Goal: Transaction & Acquisition: Book appointment/travel/reservation

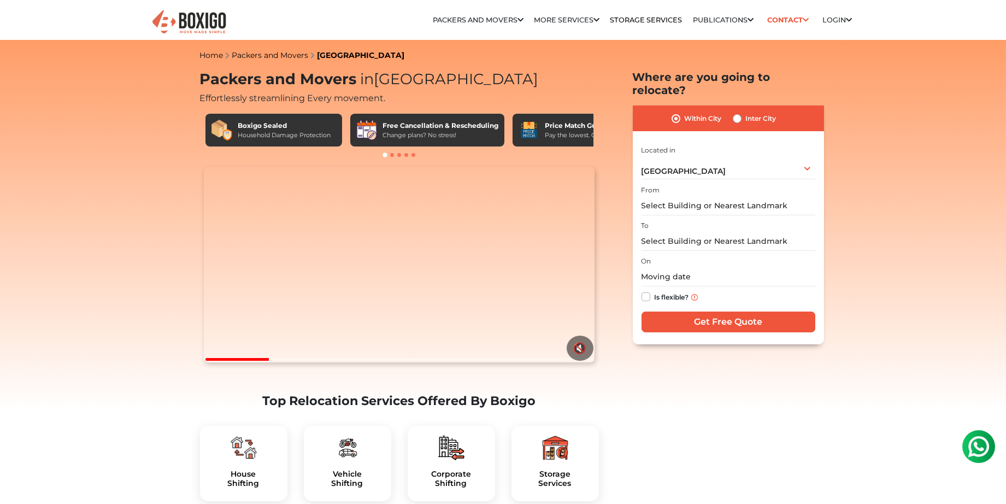
click at [746, 125] on label "Inter City" at bounding box center [761, 118] width 31 height 13
click at [741, 123] on input "Inter City" at bounding box center [737, 117] width 9 height 11
radio input "true"
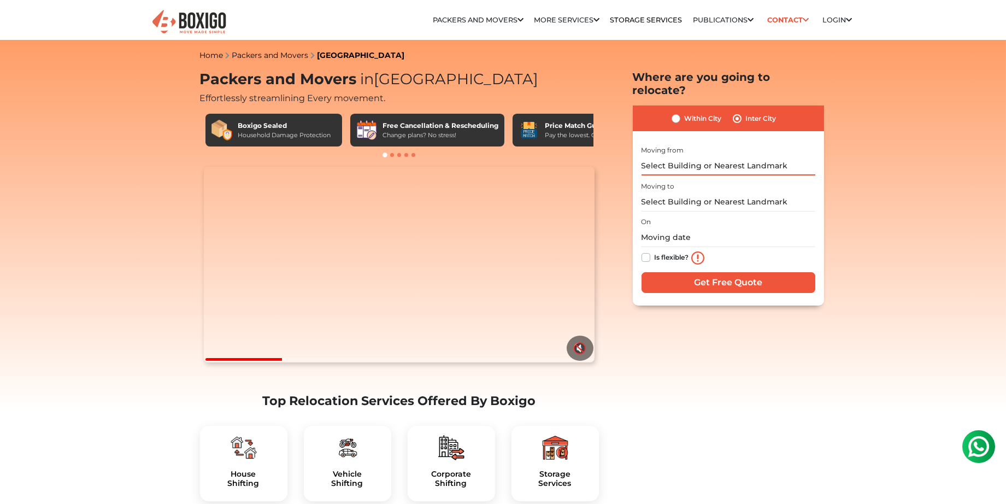
click at [729, 175] on input "text" at bounding box center [728, 165] width 174 height 19
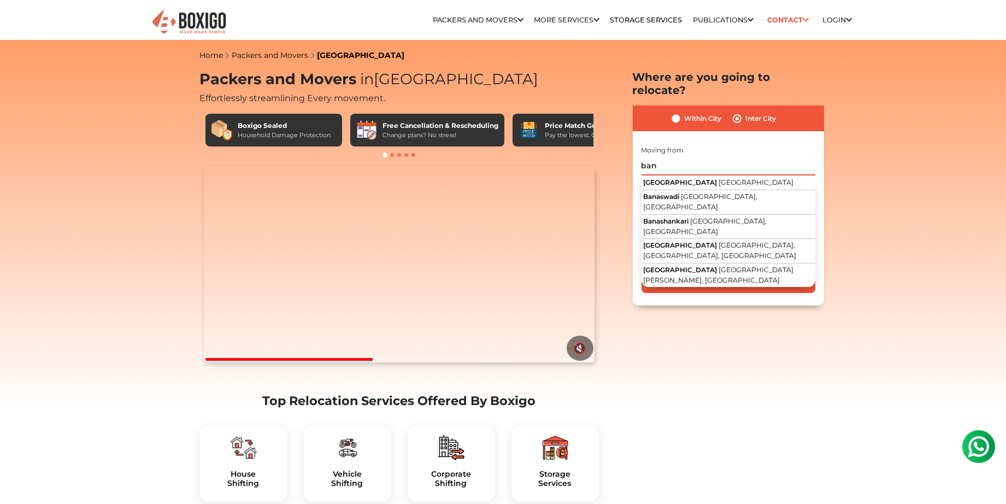
drag, startPoint x: 666, startPoint y: 194, endPoint x: 630, endPoint y: 193, distance: 36.1
click at [632, 193] on section "Packers and Movers in Bangalore Effortlessly streamlining Every movement. Boxig…" at bounding box center [710, 187] width 191 height 235
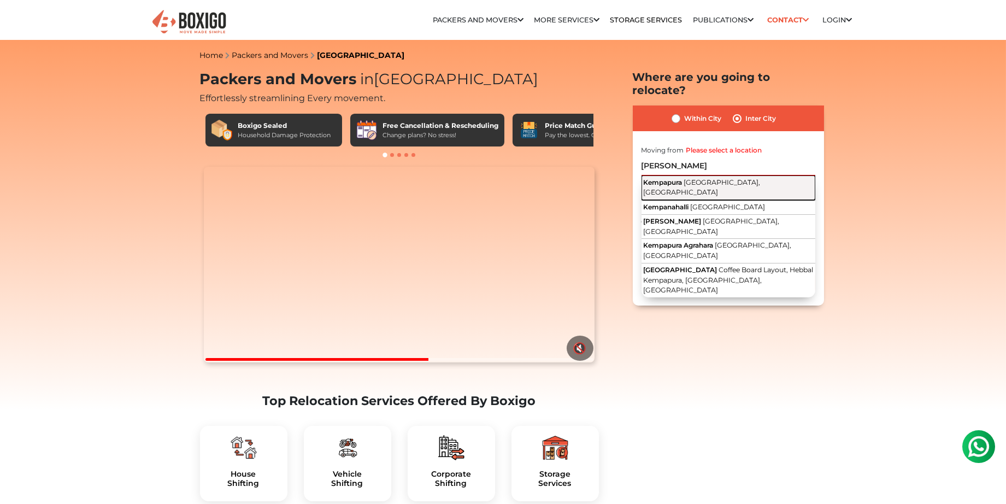
click at [676, 186] on span "Kempapura" at bounding box center [662, 182] width 39 height 8
type input "[GEOGRAPHIC_DATA], [GEOGRAPHIC_DATA], [GEOGRAPHIC_DATA]"
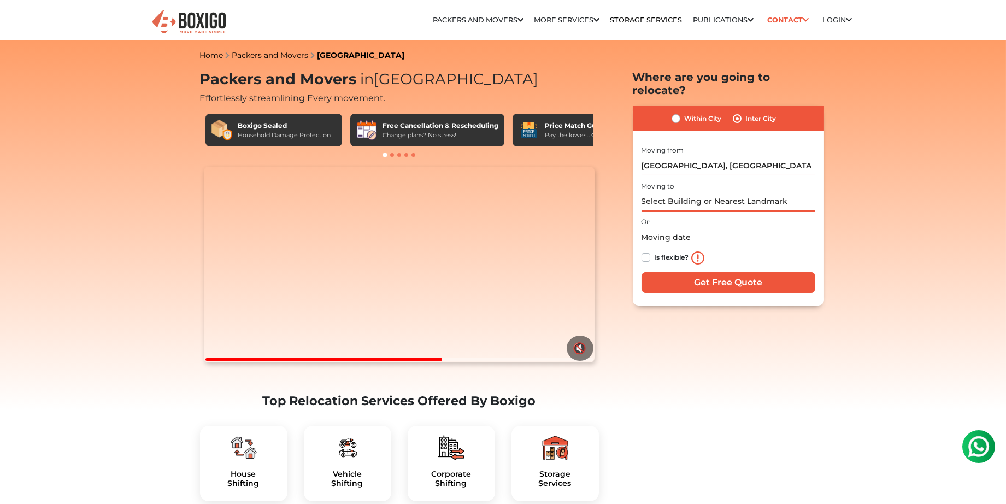
click at [705, 211] on input "text" at bounding box center [728, 201] width 174 height 19
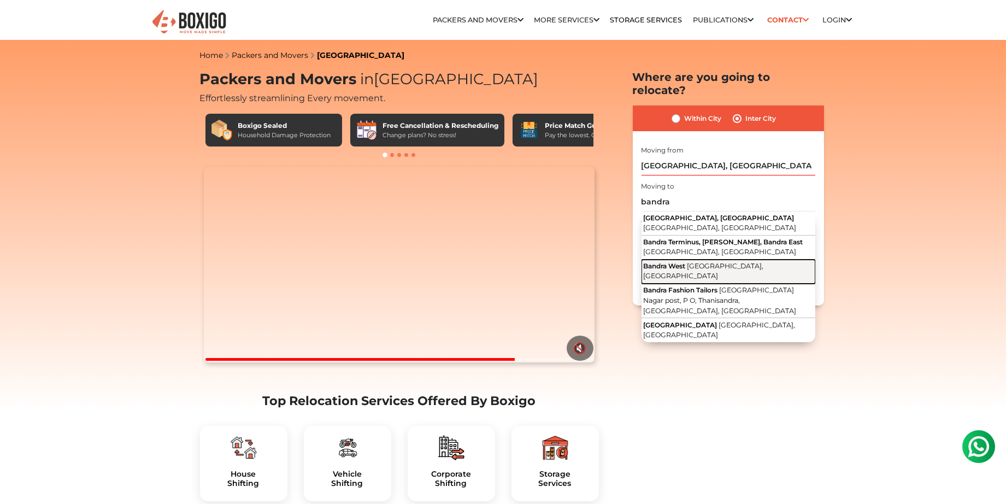
click at [719, 280] on span "[GEOGRAPHIC_DATA], [GEOGRAPHIC_DATA]" at bounding box center [703, 271] width 120 height 19
type input "[GEOGRAPHIC_DATA], [GEOGRAPHIC_DATA], [GEOGRAPHIC_DATA]"
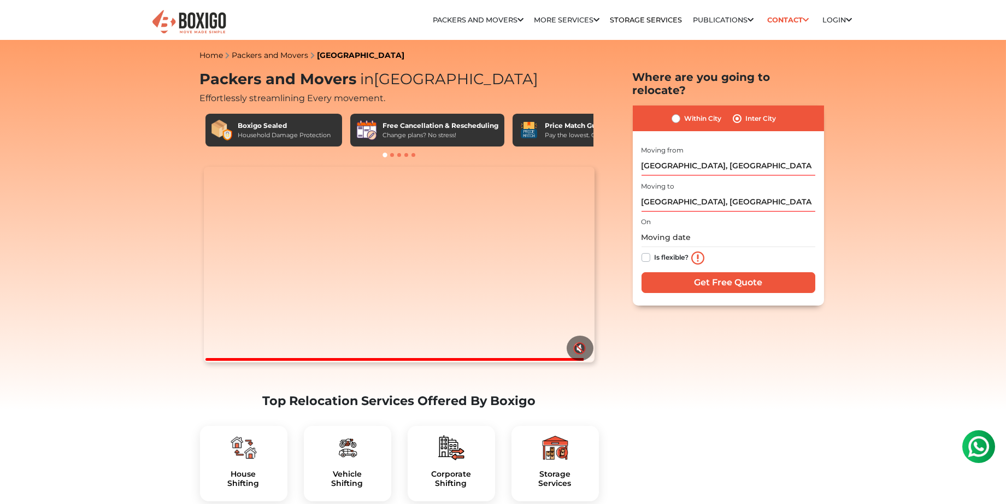
click at [654, 262] on label "Is flexible?" at bounding box center [671, 256] width 34 height 11
click at [650, 262] on input "Is flexible?" at bounding box center [645, 256] width 9 height 11
checkbox input "true"
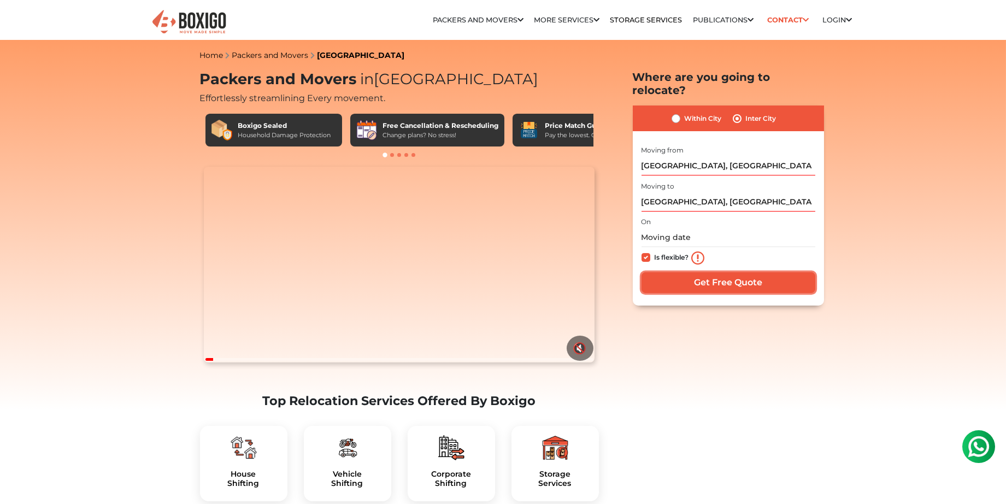
click at [730, 293] on input "Get Free Quote" at bounding box center [728, 282] width 174 height 21
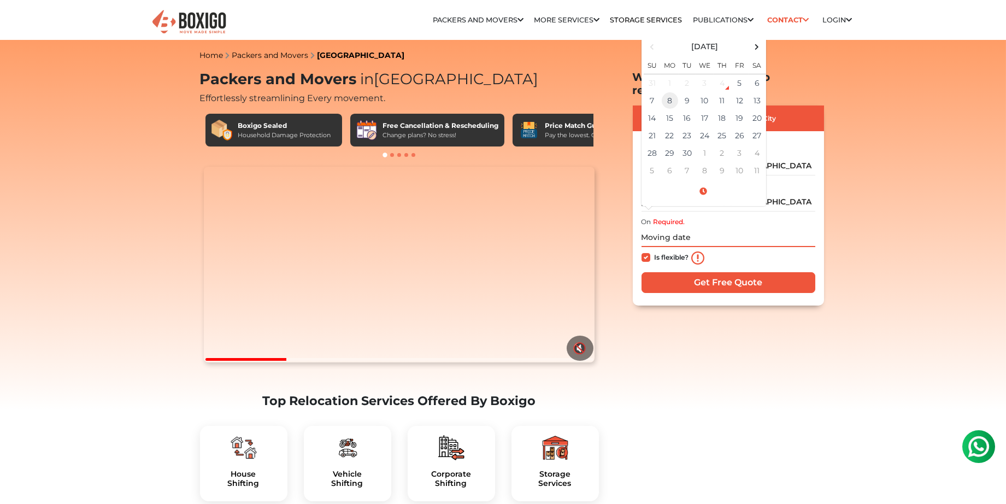
click at [676, 109] on td "8" at bounding box center [669, 100] width 17 height 17
type input "09/08/2025 12:00 AM"
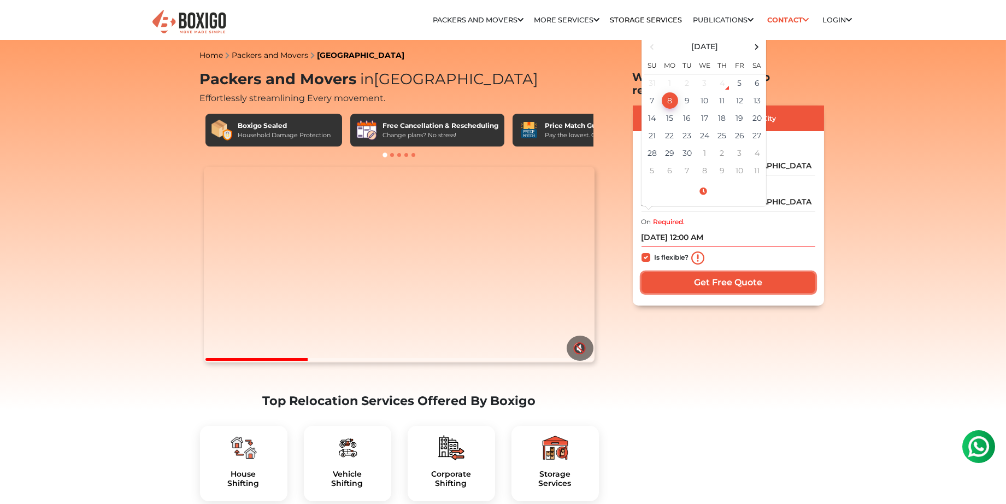
click at [730, 293] on input "Get Free Quote" at bounding box center [728, 282] width 174 height 21
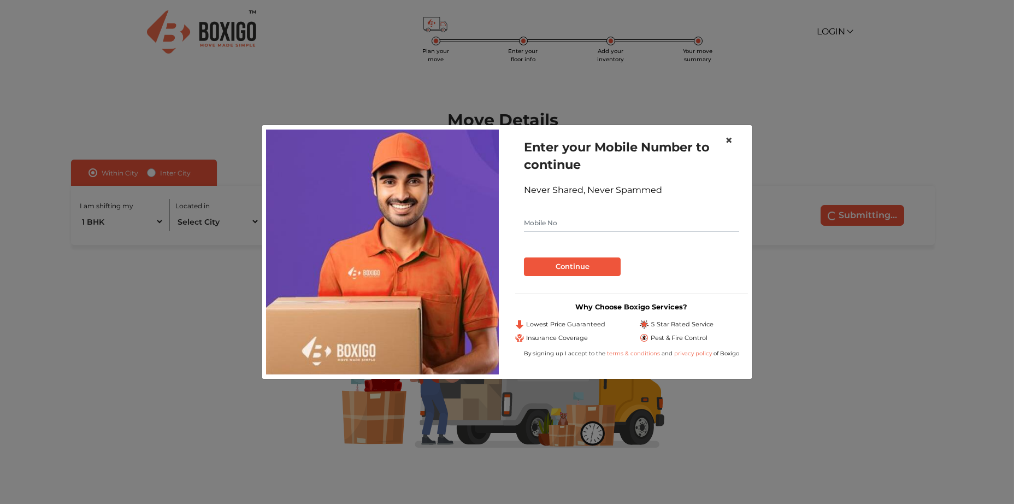
click at [728, 132] on span "×" at bounding box center [729, 140] width 8 height 16
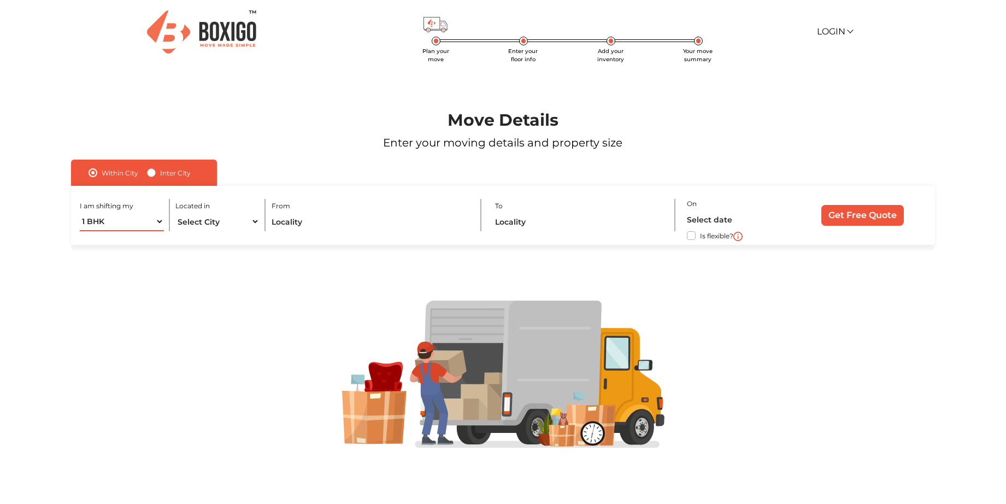
click at [156, 231] on select "1 BHK 2 BHK 3 BHK 3 + BHK FEW ITEMS" at bounding box center [122, 221] width 84 height 19
select select "FEW ITEMS"
click at [80, 231] on select "1 BHK 2 BHK 3 BHK 3 + BHK FEW ITEMS" at bounding box center [122, 221] width 84 height 19
click at [234, 231] on select "Select City [GEOGRAPHIC_DATA] [GEOGRAPHIC_DATA] [GEOGRAPHIC_DATA] [GEOGRAPHIC_D…" at bounding box center [217, 221] width 84 height 19
select select "[GEOGRAPHIC_DATA]"
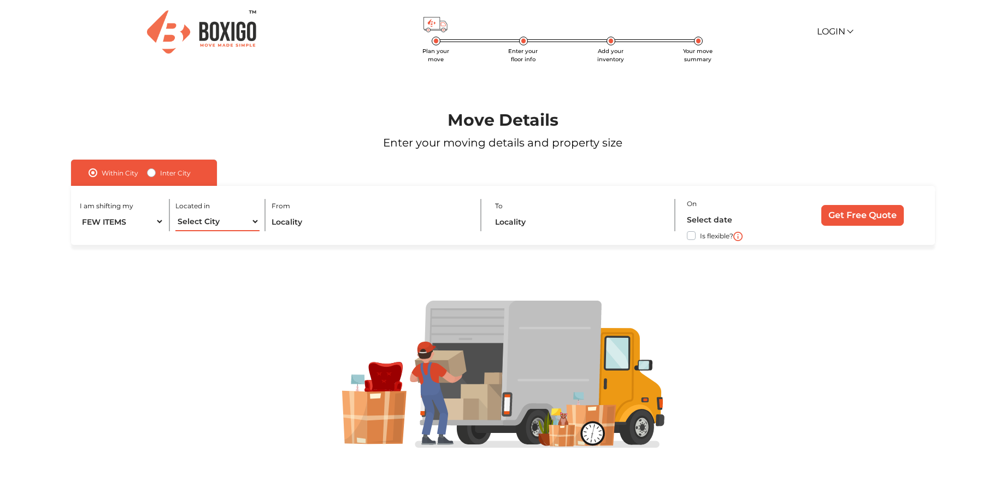
click at [175, 231] on select "Select City [GEOGRAPHIC_DATA] [GEOGRAPHIC_DATA] [GEOGRAPHIC_DATA] [GEOGRAPHIC_D…" at bounding box center [217, 221] width 84 height 19
click at [165, 184] on div "Within [GEOGRAPHIC_DATA]" at bounding box center [144, 173] width 146 height 26
click at [173, 179] on label "Inter City" at bounding box center [175, 172] width 31 height 13
click at [156, 177] on input "Inter City" at bounding box center [151, 171] width 9 height 11
radio input "true"
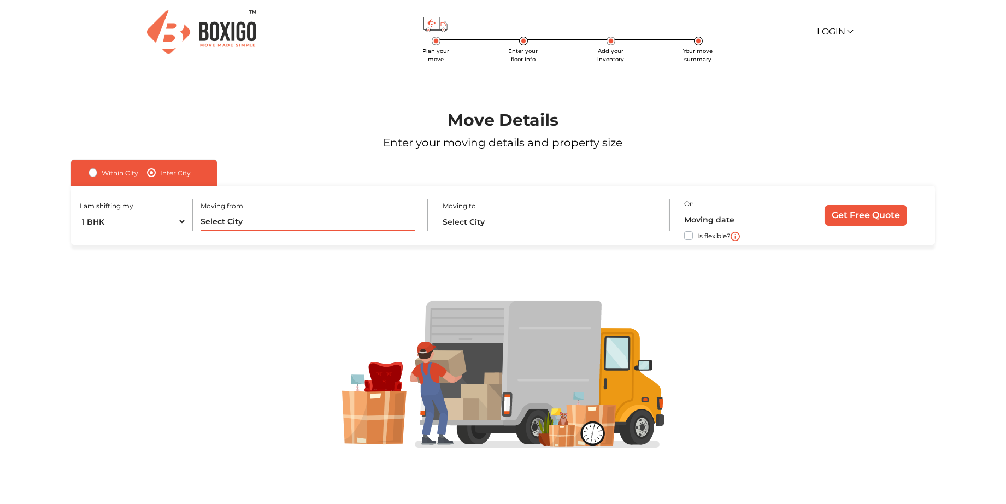
click at [333, 231] on input "text" at bounding box center [307, 221] width 214 height 19
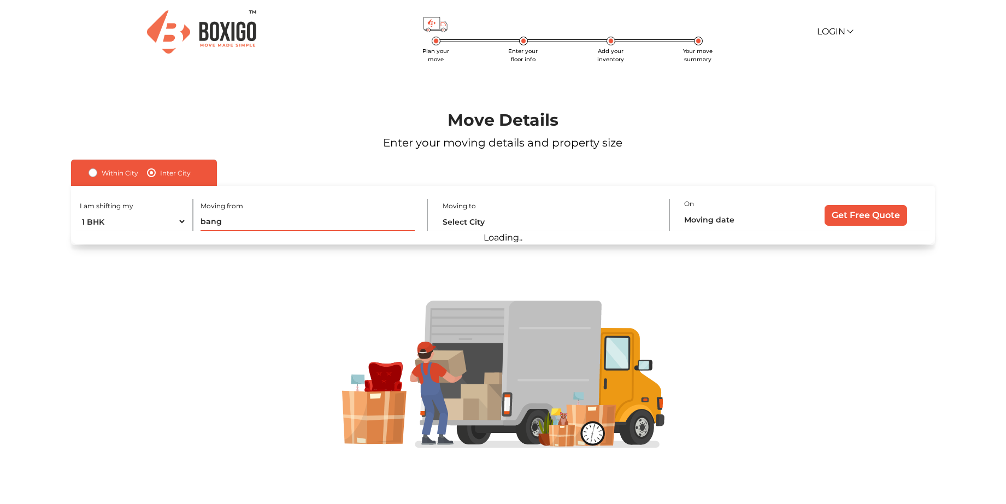
click at [325, 231] on input "bang" at bounding box center [307, 221] width 214 height 19
click at [296, 296] on div at bounding box center [503, 374] width 942 height 258
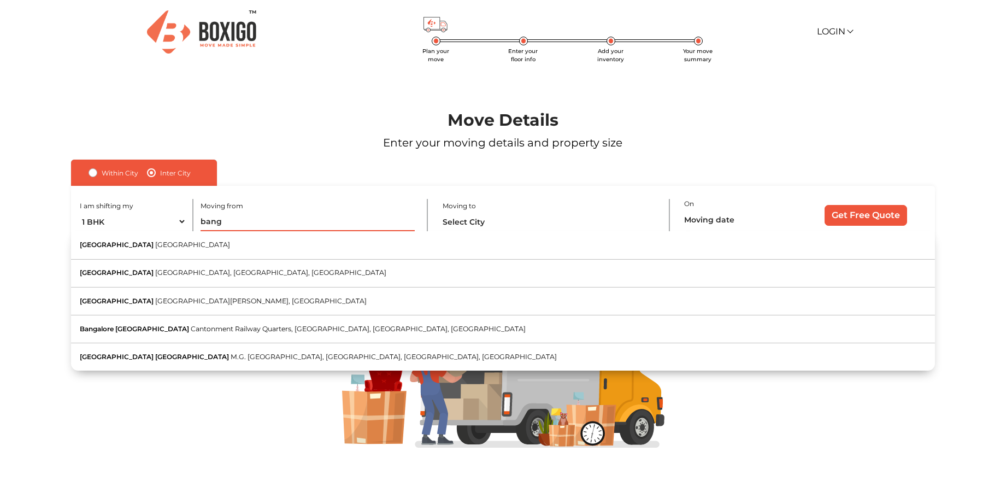
drag, startPoint x: 257, startPoint y: 252, endPoint x: 186, endPoint y: 243, distance: 71.7
click at [187, 243] on div "I am shifting my 1 BHK 2 BHK 3 BHK 3 + BHK FEW ITEMS Moving from bang [GEOGRAPH…" at bounding box center [503, 216] width 864 height 60
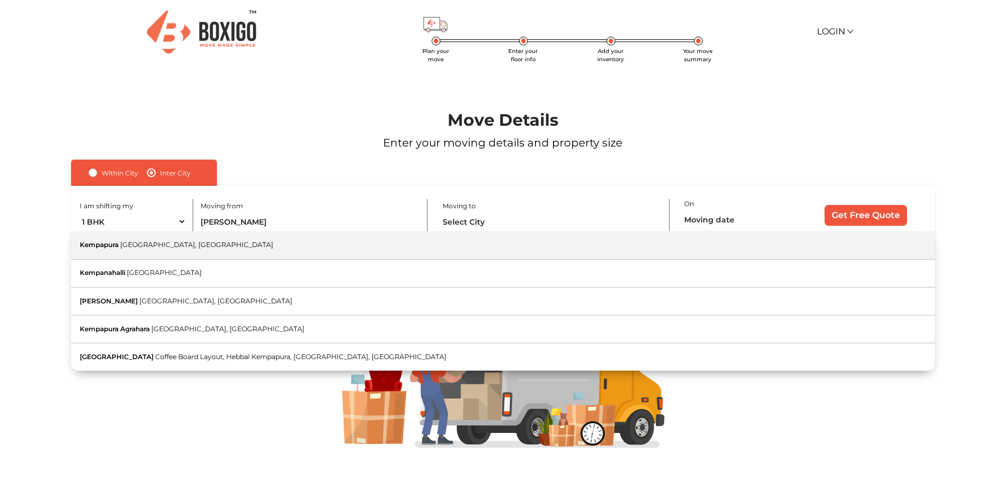
click at [208, 259] on button "Kempapura [GEOGRAPHIC_DATA], [GEOGRAPHIC_DATA]" at bounding box center [503, 245] width 864 height 28
type input "[GEOGRAPHIC_DATA], [GEOGRAPHIC_DATA], [GEOGRAPHIC_DATA]"
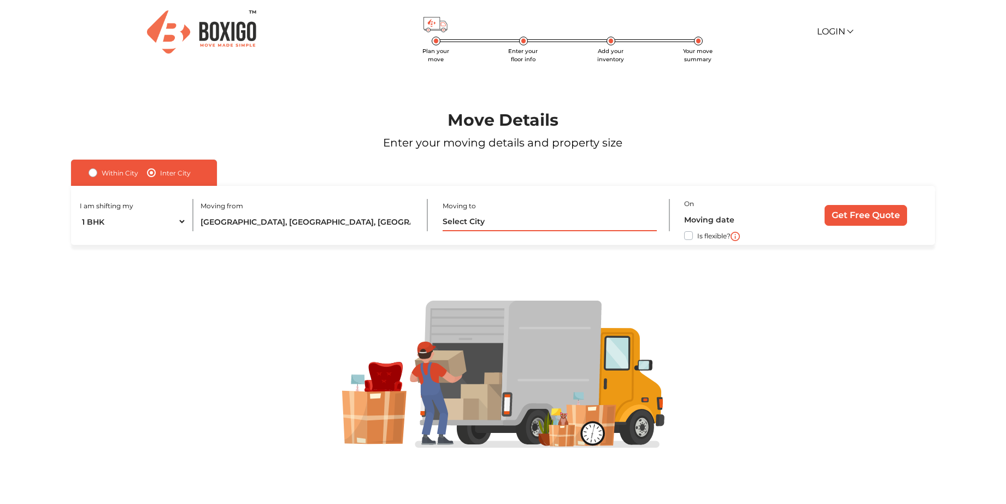
click at [489, 231] on input "text" at bounding box center [550, 221] width 214 height 19
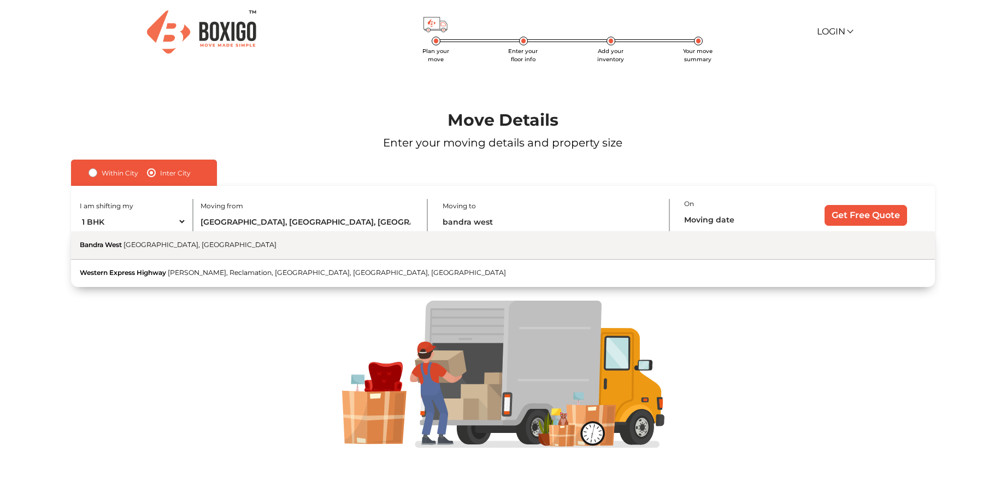
click at [473, 259] on button "[GEOGRAPHIC_DATA], [GEOGRAPHIC_DATA]" at bounding box center [503, 245] width 864 height 28
type input "[GEOGRAPHIC_DATA], [GEOGRAPHIC_DATA], [GEOGRAPHIC_DATA]"
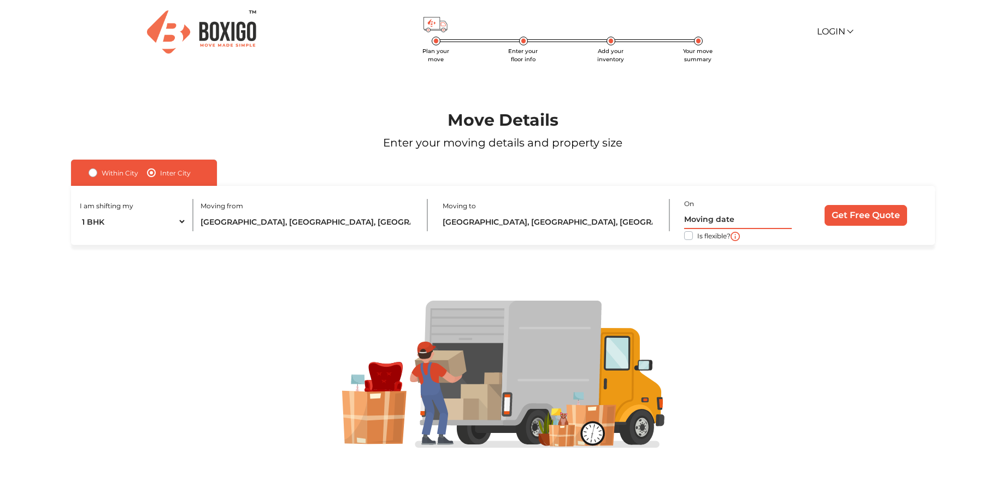
click at [701, 229] on input "text" at bounding box center [738, 219] width 108 height 19
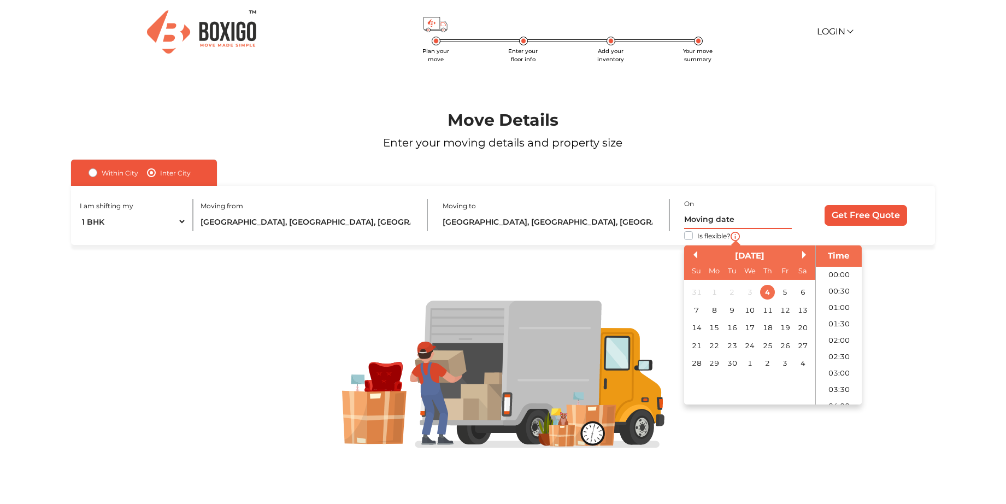
scroll to position [349, 0]
click at [719, 317] on div "8" at bounding box center [714, 309] width 15 height 15
type input "[DATE] 12:00 AM"
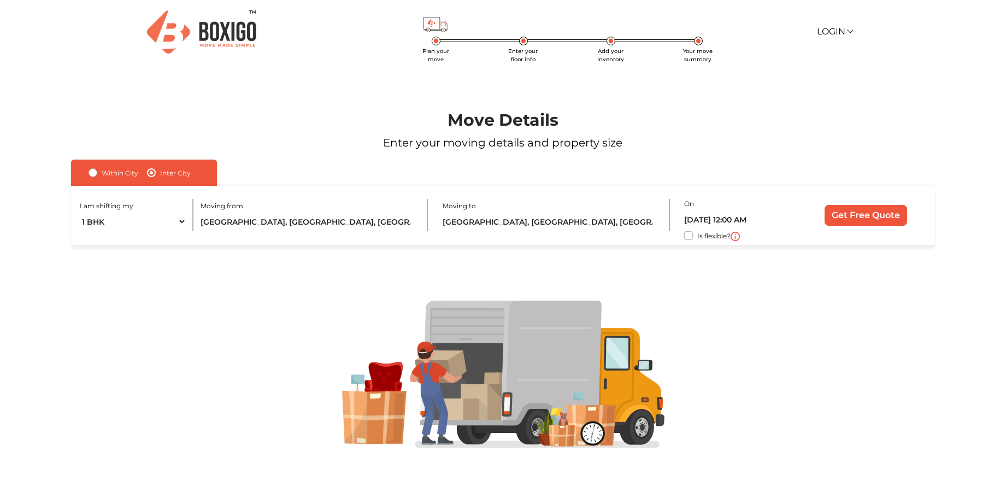
click at [670, 245] on div "I am shifting my 1 BHK 2 BHK 3 BHK 3 + BHK FEW ITEMS Moving from [GEOGRAPHIC_DA…" at bounding box center [503, 216] width 864 height 60
click at [697, 240] on label "Is flexible?" at bounding box center [713, 234] width 33 height 11
click at [80, 240] on input "Is flexible?" at bounding box center [75, 234] width 9 height 11
checkbox input "true"
click at [876, 226] on input "Get Free Quote" at bounding box center [865, 215] width 82 height 21
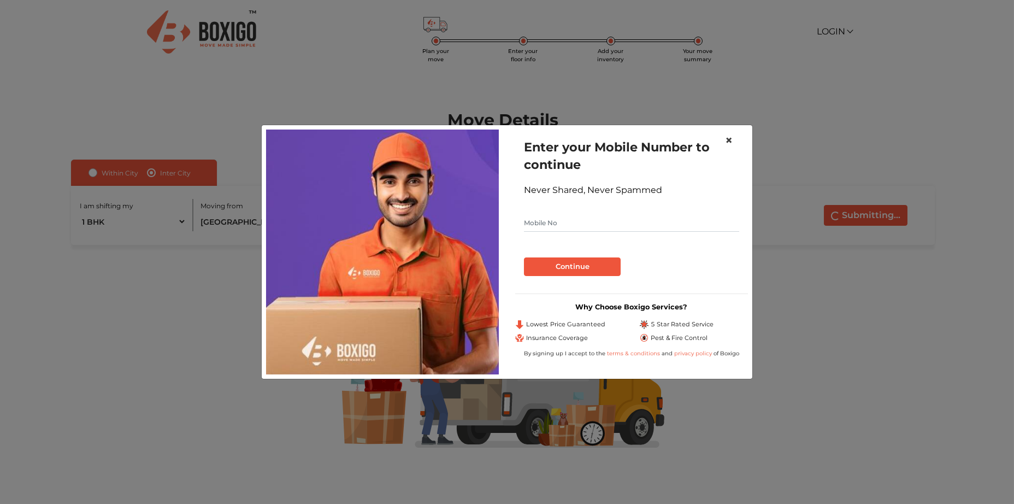
click at [728, 132] on span "×" at bounding box center [729, 140] width 8 height 16
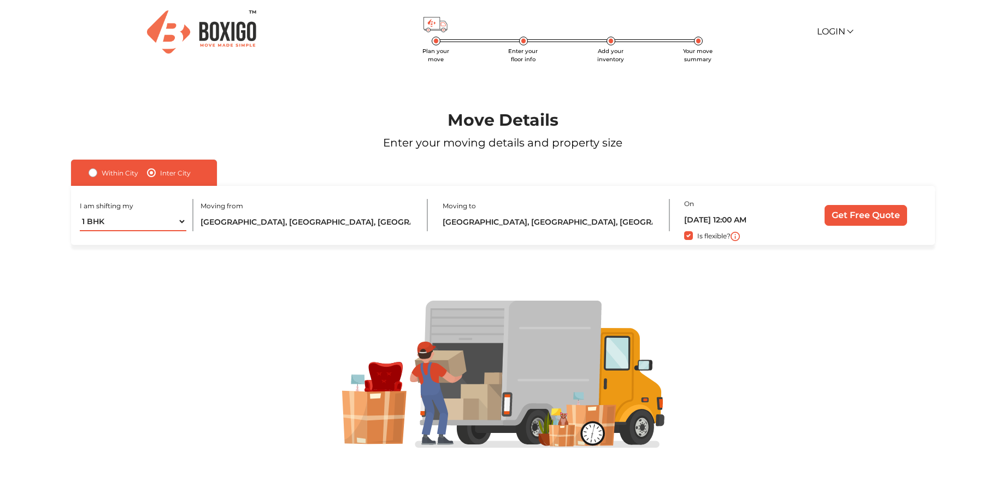
click at [180, 231] on select "1 BHK 2 BHK 3 BHK 3 + BHK FEW ITEMS" at bounding box center [133, 221] width 107 height 19
select select "FEW ITEMS"
click at [80, 231] on select "1 BHK 2 BHK 3 BHK 3 + BHK FEW ITEMS" at bounding box center [133, 221] width 107 height 19
click at [862, 226] on input "Get Free Quote" at bounding box center [865, 215] width 82 height 21
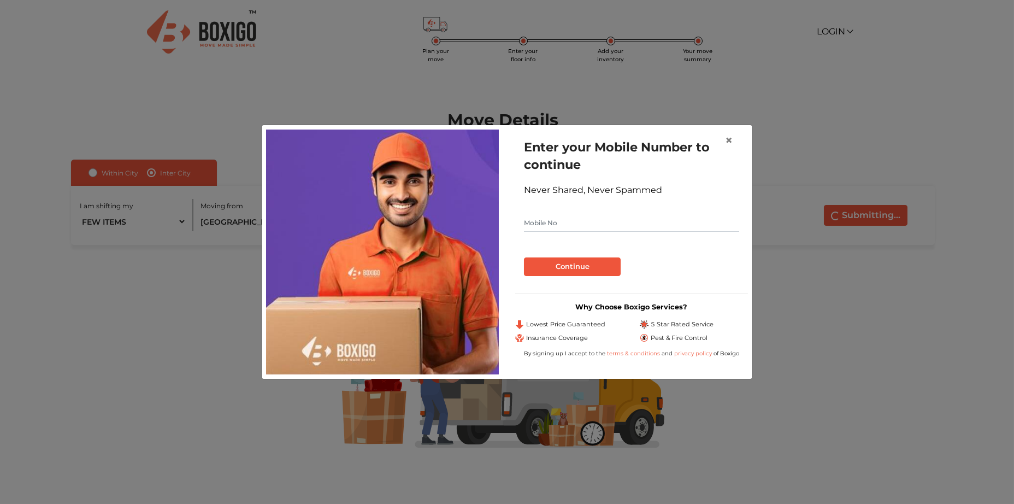
click at [636, 225] on input "text" at bounding box center [631, 222] width 215 height 17
type input "9686157982"
click at [577, 267] on button "Continue" at bounding box center [572, 266] width 97 height 19
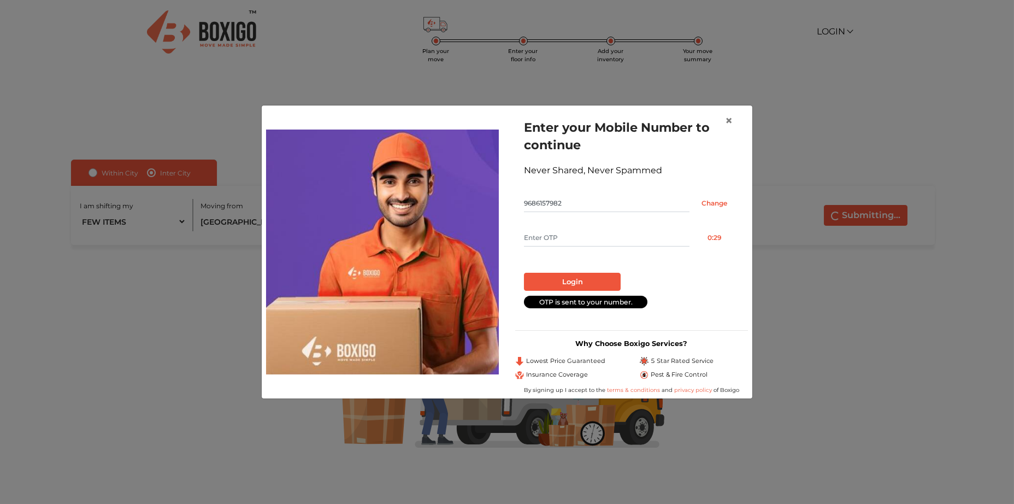
click at [611, 229] on input "text" at bounding box center [607, 237] width 166 height 17
type input "7667"
click at [580, 273] on button "Login" at bounding box center [572, 282] width 97 height 19
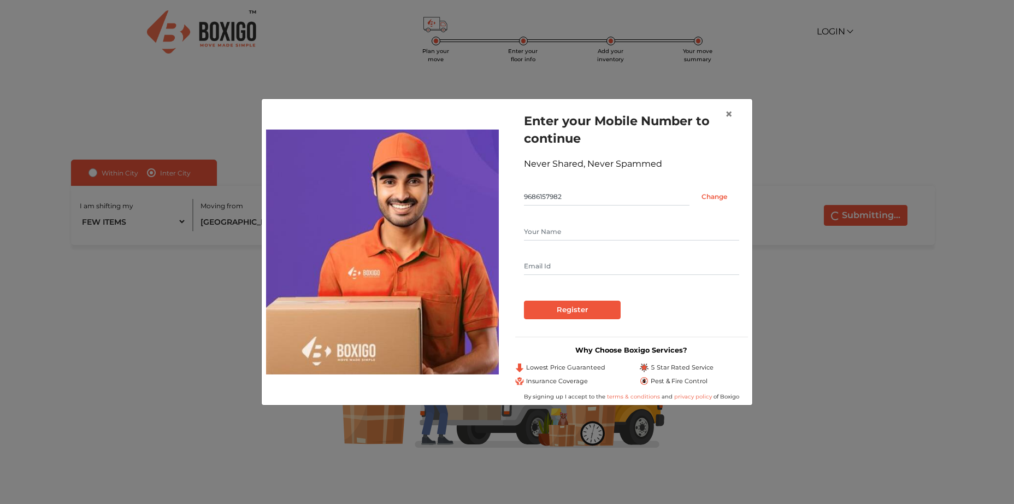
click at [590, 223] on input "text" at bounding box center [631, 231] width 215 height 17
type input "[PERSON_NAME]"
type input "[EMAIL_ADDRESS][DOMAIN_NAME]"
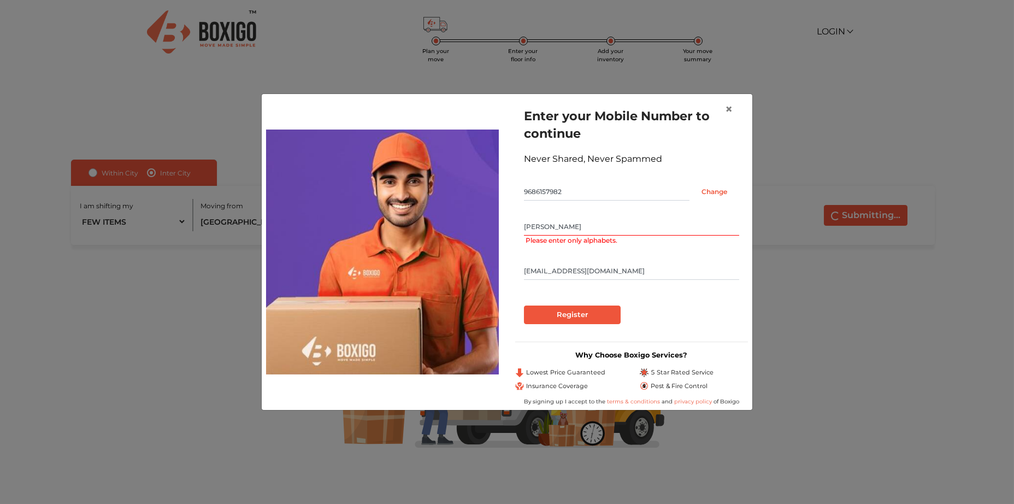
drag, startPoint x: 559, startPoint y: 214, endPoint x: 585, endPoint y: 217, distance: 26.5
click at [559, 218] on input "[PERSON_NAME]" at bounding box center [631, 226] width 215 height 17
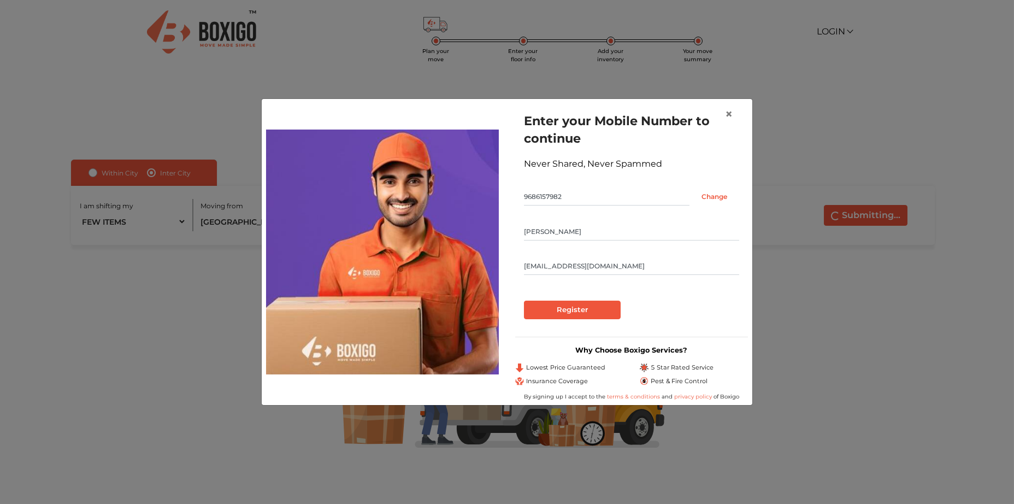
type input "[PERSON_NAME]"
click at [565, 300] on input "Register" at bounding box center [572, 309] width 97 height 19
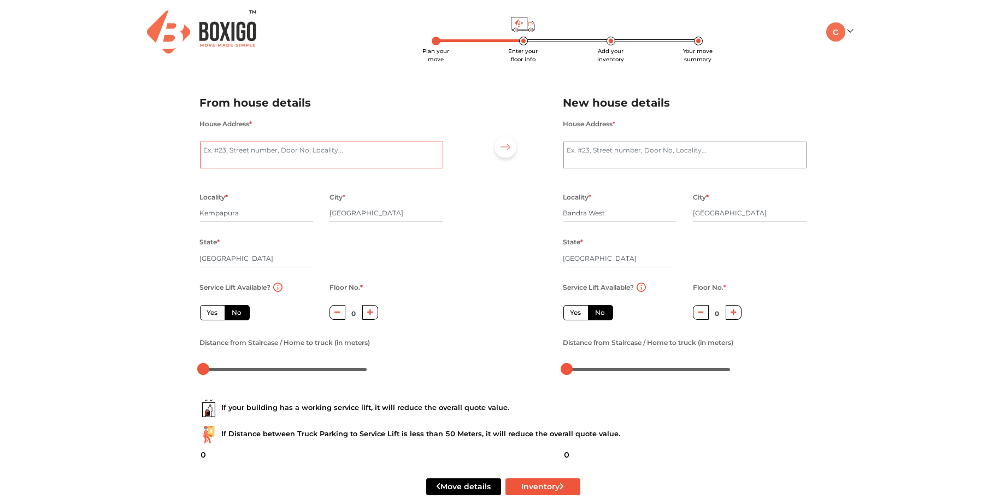
click at [383, 169] on textarea "House Address *" at bounding box center [321, 154] width 243 height 27
type textarea "Prestige [PERSON_NAME] [STREET_ADDRESS],"
click at [663, 167] on textarea "House Address *" at bounding box center [684, 154] width 243 height 27
type textarea "[GEOGRAPHIC_DATA], [STREET_ADDRESS] Near [GEOGRAPHIC_DATA][PERSON_NAME]"
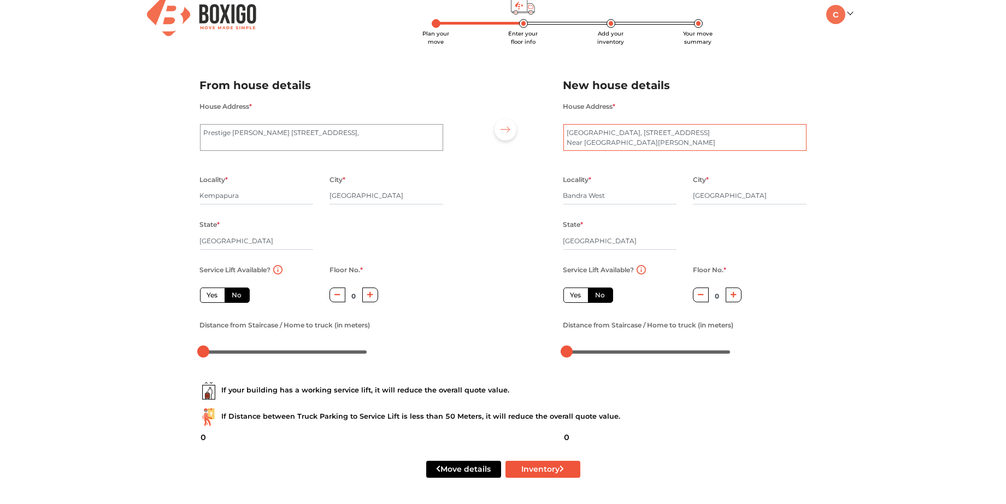
scroll to position [127, 0]
click at [732, 292] on icon "button" at bounding box center [733, 295] width 6 height 6
type input "1"
click at [369, 291] on icon "button" at bounding box center [370, 294] width 6 height 7
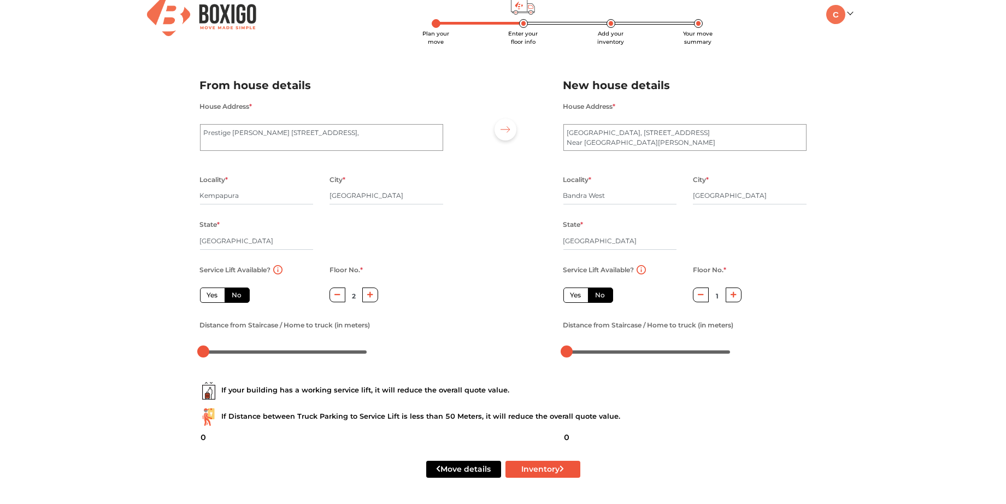
click at [369, 291] on icon "button" at bounding box center [370, 294] width 6 height 7
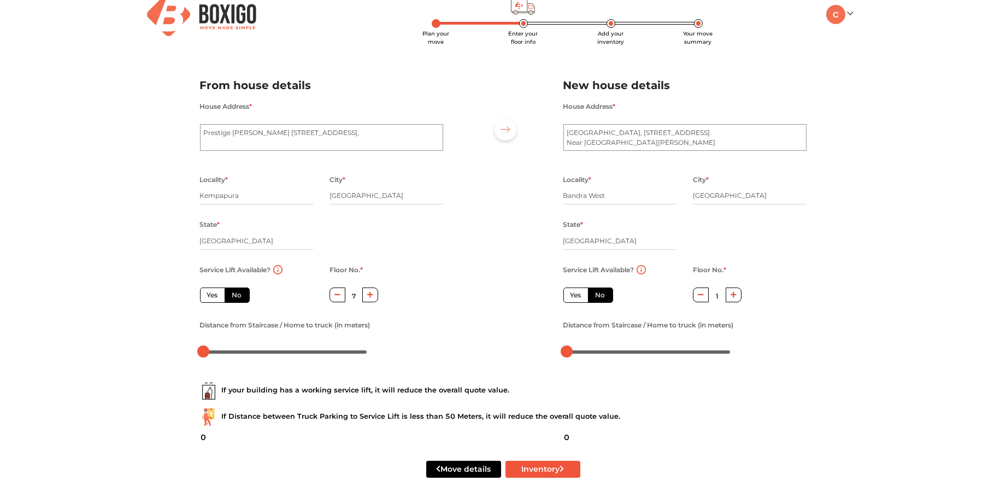
click at [369, 291] on icon "button" at bounding box center [370, 294] width 6 height 7
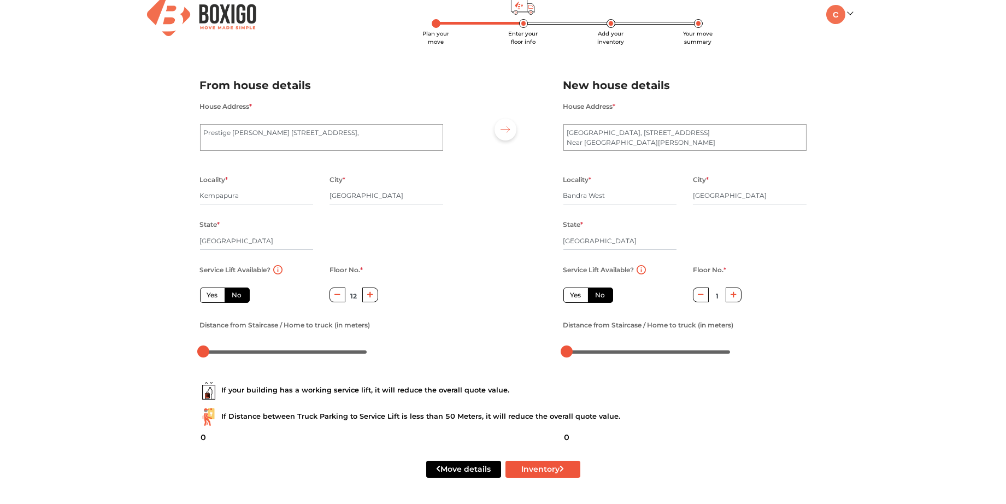
click at [369, 291] on icon "button" at bounding box center [370, 294] width 6 height 7
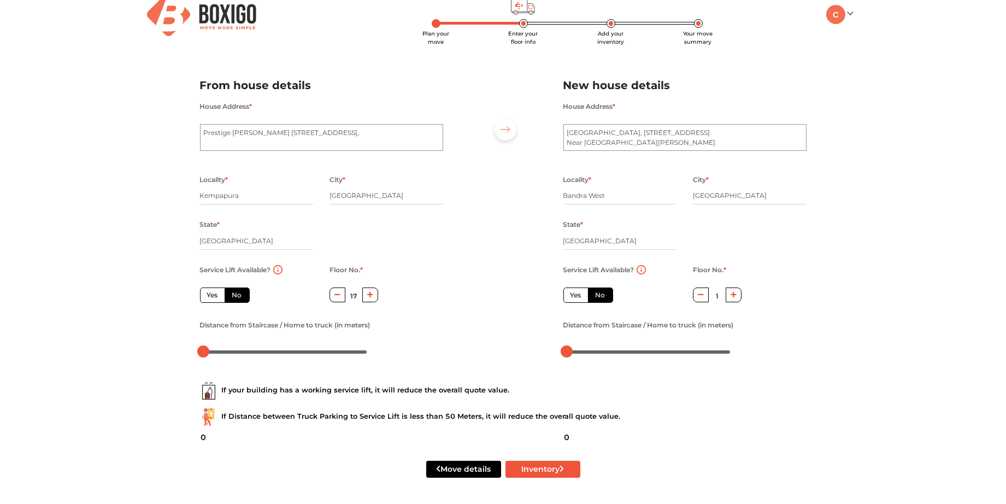
click at [369, 291] on icon "button" at bounding box center [370, 294] width 6 height 7
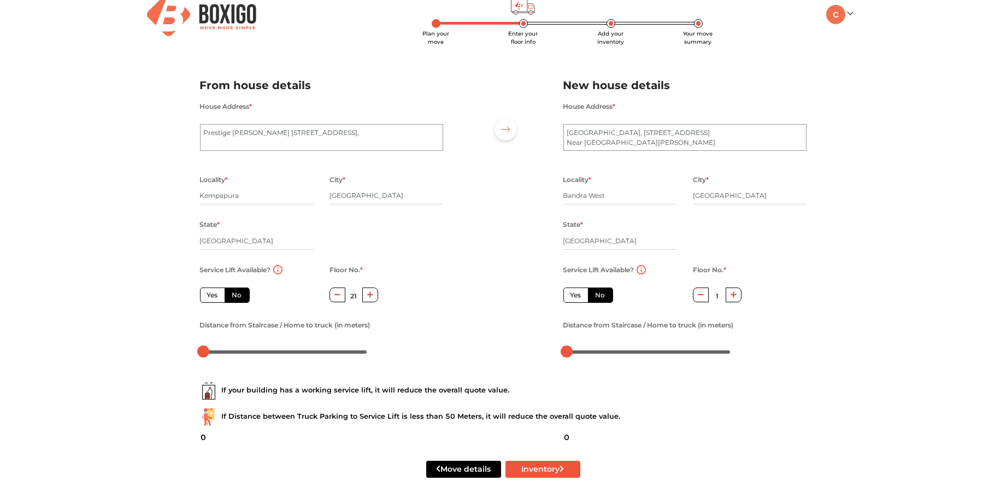
type input "22"
click at [223, 287] on label "Yes" at bounding box center [212, 294] width 25 height 15
click at [214, 290] on input "Yes" at bounding box center [210, 293] width 7 height 7
radio input "true"
type input "0"
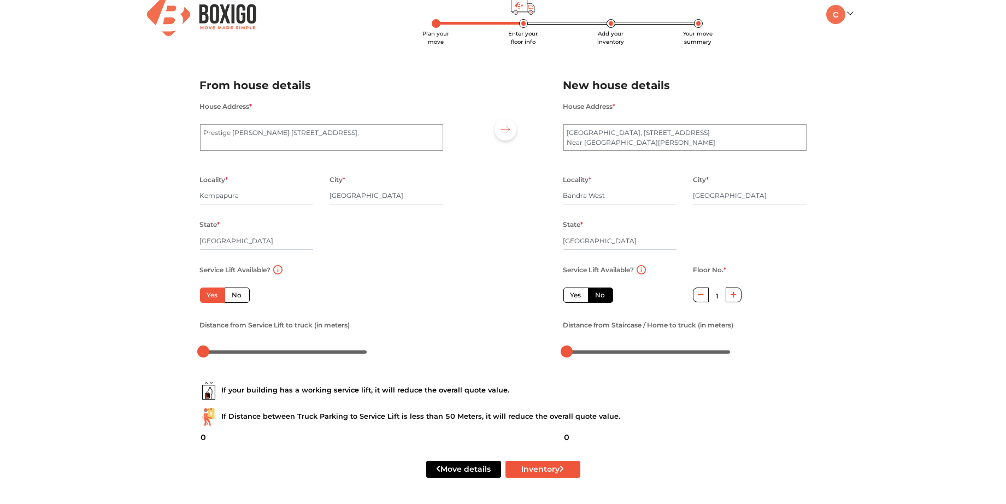
click at [613, 287] on label "No" at bounding box center [600, 294] width 25 height 15
click at [603, 290] on input "No" at bounding box center [598, 293] width 7 height 7
click at [557, 464] on button "Inventory" at bounding box center [542, 469] width 75 height 17
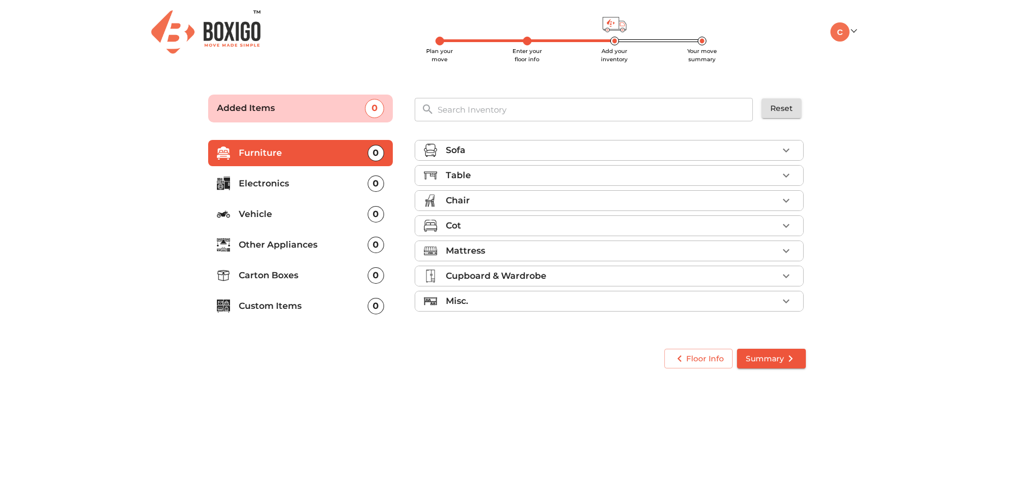
click at [329, 190] on p "Electronics" at bounding box center [303, 183] width 129 height 13
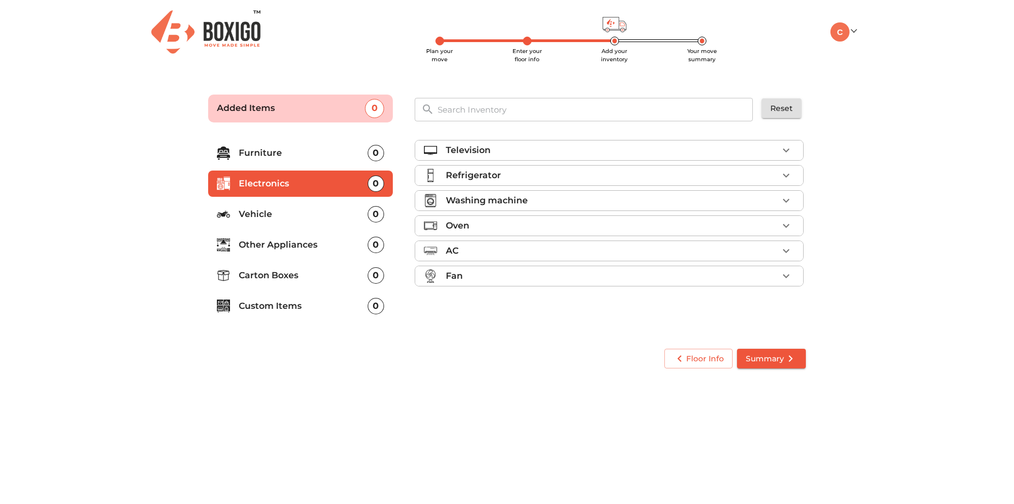
click at [272, 251] on p "Other Appliances" at bounding box center [303, 244] width 129 height 13
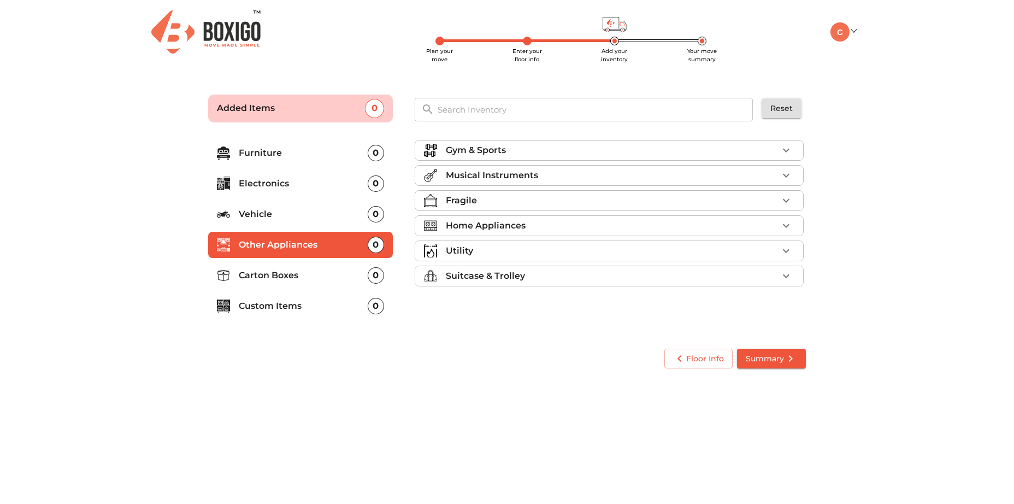
click at [787, 232] on icon "button" at bounding box center [786, 225] width 13 height 13
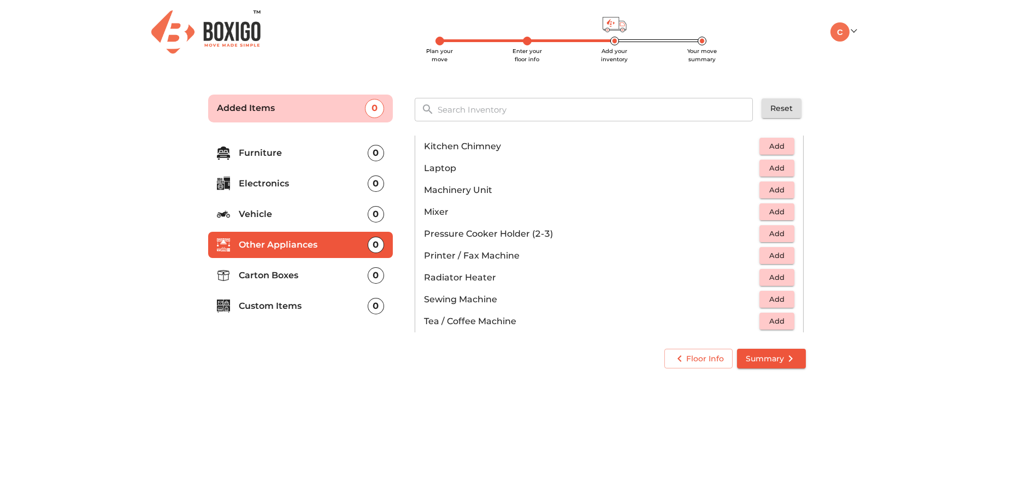
scroll to position [492, 0]
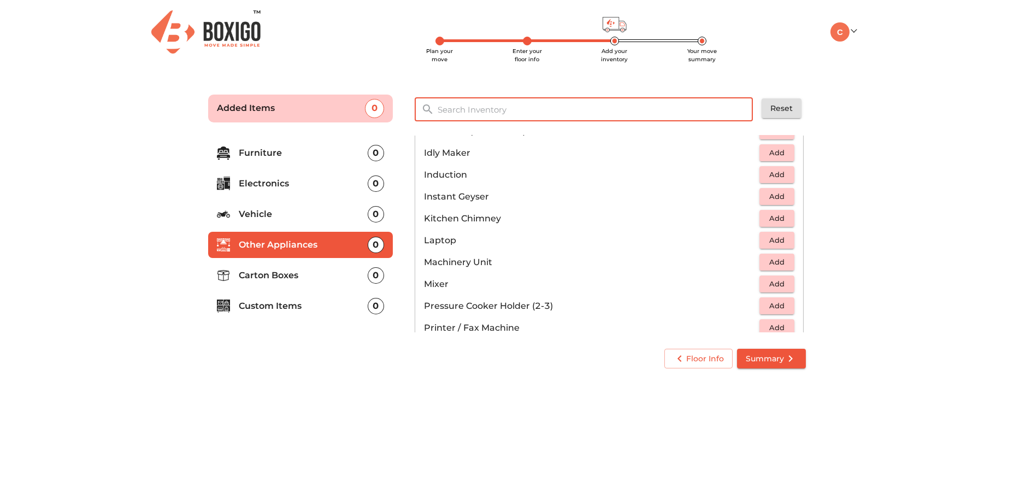
click at [584, 108] on input "text" at bounding box center [595, 109] width 329 height 23
type input "m"
click at [310, 185] on li "Electronics 0" at bounding box center [300, 183] width 185 height 26
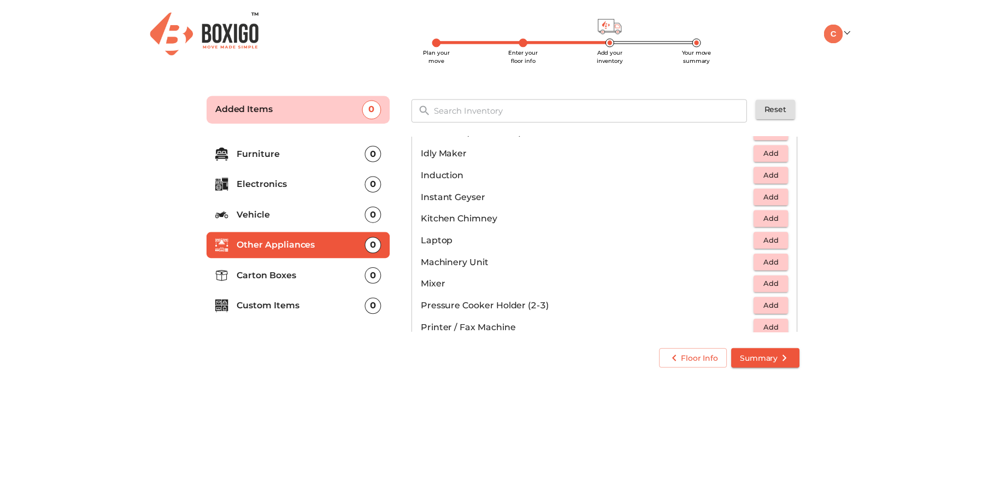
scroll to position [0, 0]
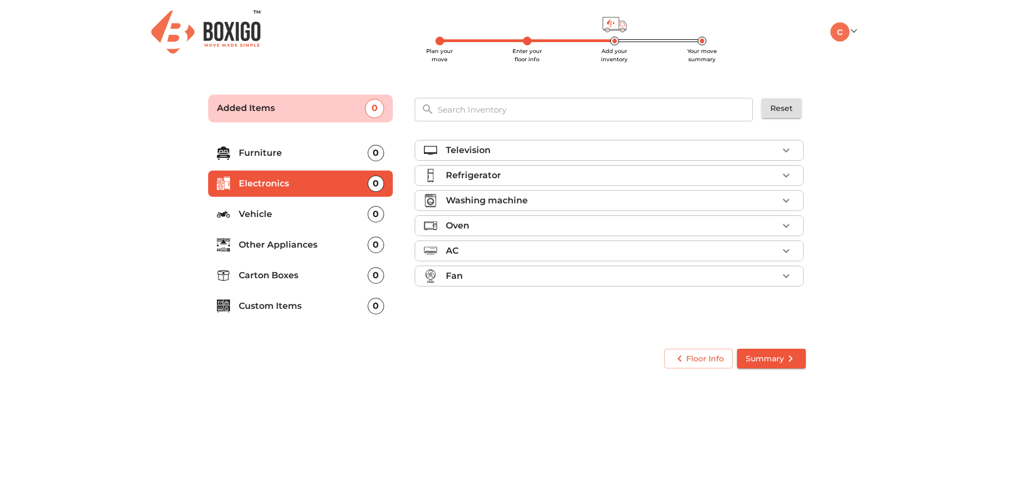
click at [457, 157] on p "Television" at bounding box center [468, 150] width 45 height 13
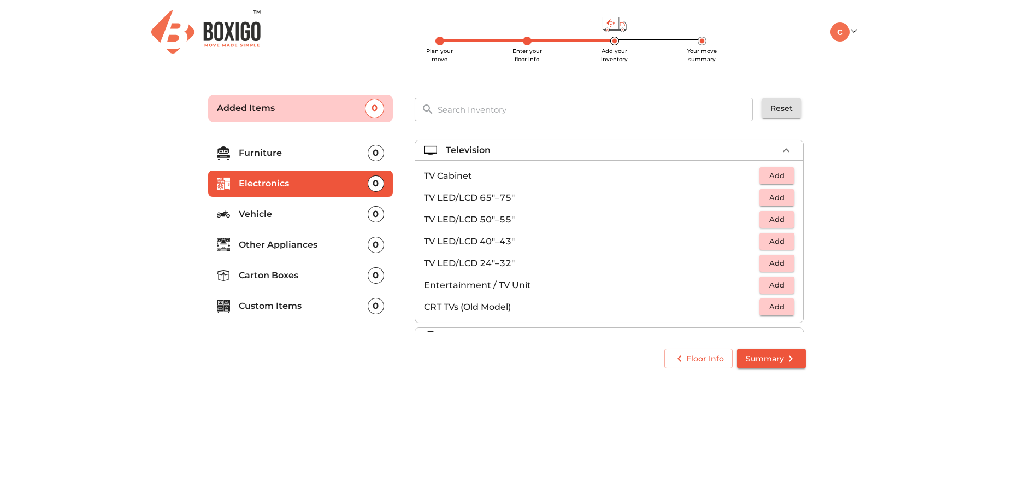
click at [527, 270] on p "TV LED/LCD 24"–32"" at bounding box center [591, 263] width 335 height 13
click at [551, 270] on p "TV LED/LCD 24"–32"" at bounding box center [591, 263] width 335 height 13
click at [775, 269] on span "Add" at bounding box center [777, 263] width 24 height 13
click at [777, 365] on span "Summary" at bounding box center [771, 359] width 51 height 14
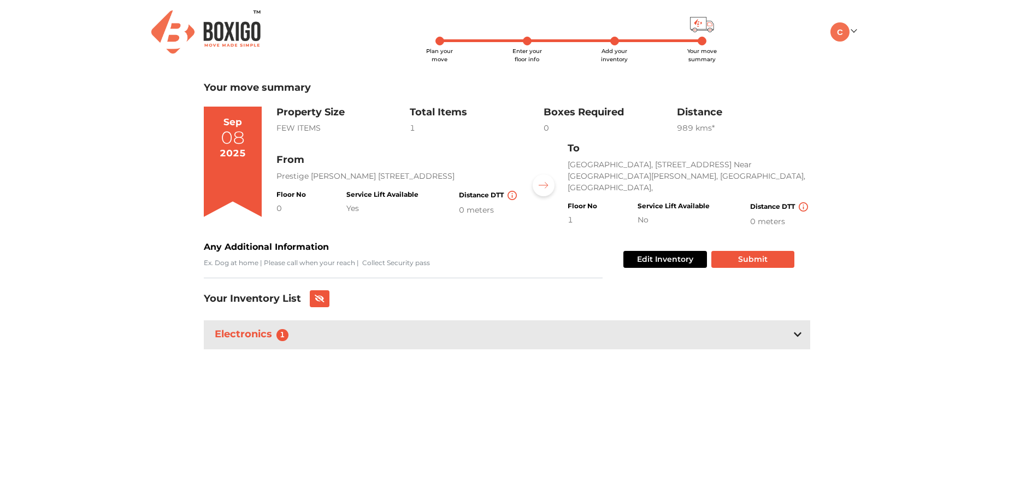
click at [794, 339] on icon at bounding box center [798, 334] width 8 height 9
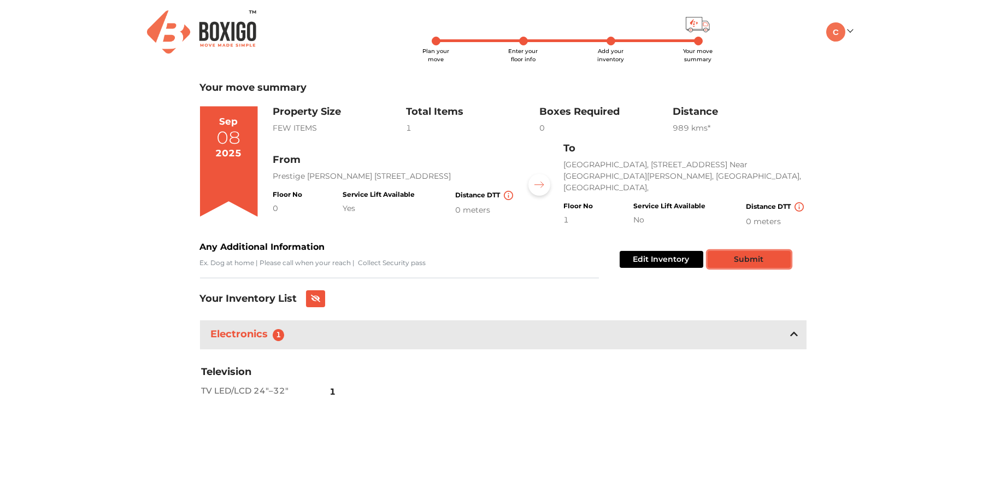
click at [791, 268] on button "Submit" at bounding box center [748, 259] width 83 height 17
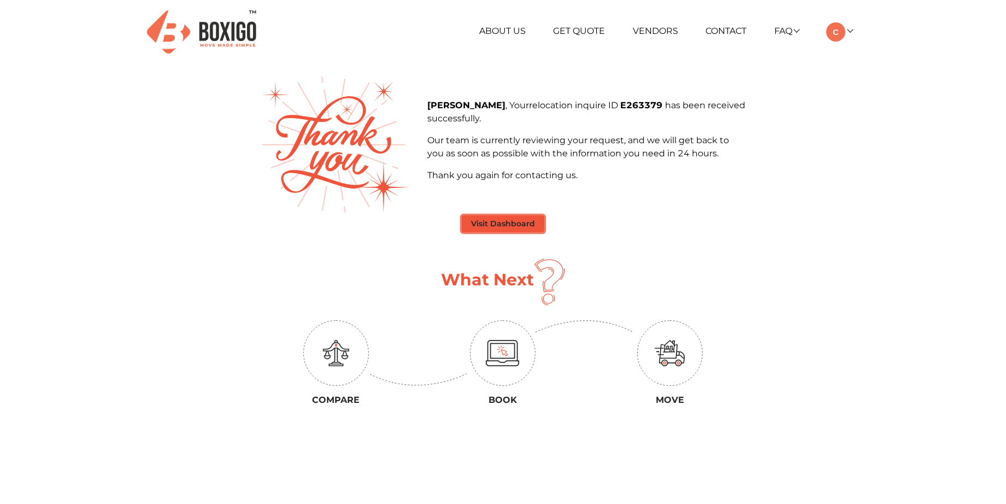
click at [516, 228] on button "Visit Dashboard" at bounding box center [503, 223] width 82 height 17
